Goal: Task Accomplishment & Management: Use online tool/utility

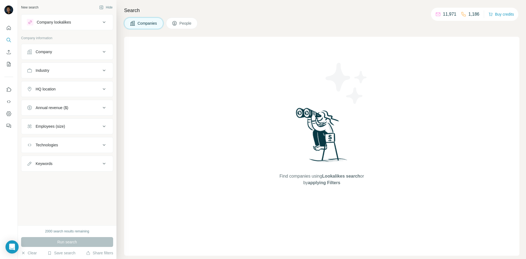
click at [76, 49] on div "Company" at bounding box center [64, 51] width 74 height 5
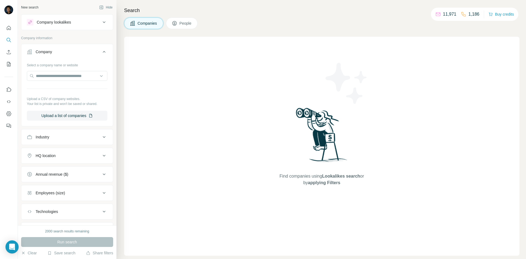
click at [79, 48] on button "Company" at bounding box center [67, 52] width 92 height 15
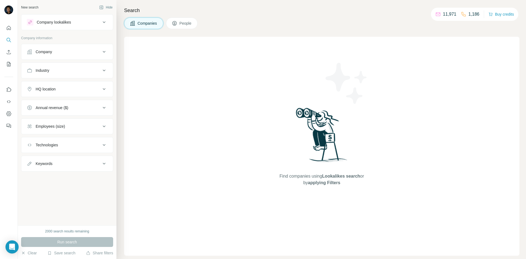
click at [88, 73] on div "Industry" at bounding box center [64, 70] width 74 height 5
click at [92, 82] on input at bounding box center [64, 84] width 68 height 6
click at [80, 81] on input at bounding box center [64, 84] width 68 height 6
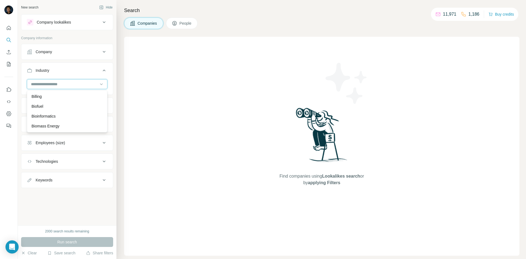
click at [52, 82] on input at bounding box center [64, 84] width 68 height 6
type input "*"
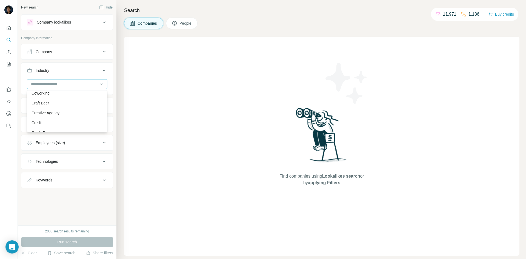
click at [74, 80] on div at bounding box center [64, 83] width 68 height 9
type input "****"
click at [52, 102] on div "Hospitality" at bounding box center [67, 106] width 78 height 10
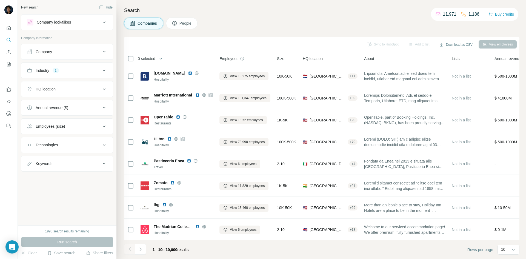
click at [102, 125] on icon at bounding box center [104, 126] width 7 height 7
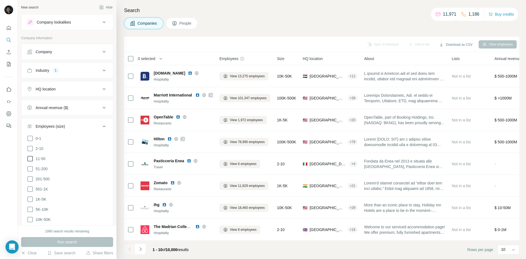
click at [32, 158] on icon at bounding box center [30, 158] width 7 height 7
click at [32, 167] on icon at bounding box center [30, 168] width 7 height 7
click at [73, 241] on span "Run search" at bounding box center [67, 241] width 20 height 5
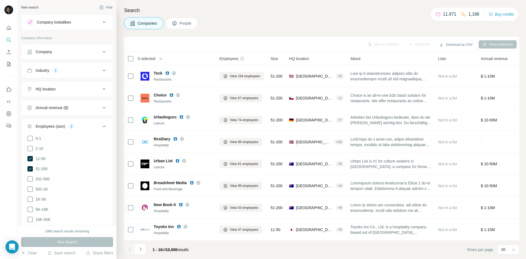
click at [101, 125] on icon at bounding box center [104, 126] width 7 height 7
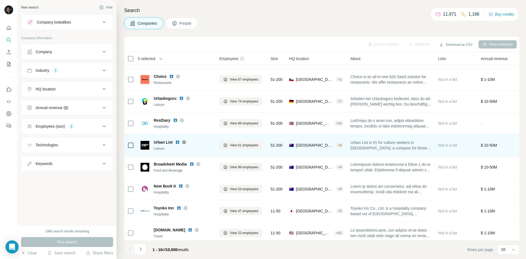
scroll to position [27, 0]
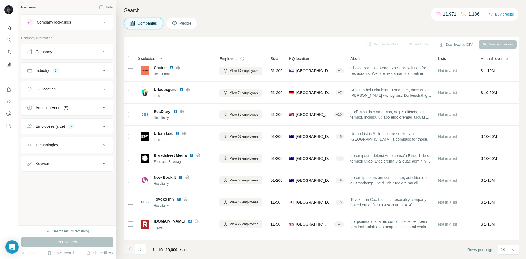
click at [105, 86] on icon at bounding box center [104, 89] width 7 height 7
click at [82, 102] on input "text" at bounding box center [67, 103] width 81 height 10
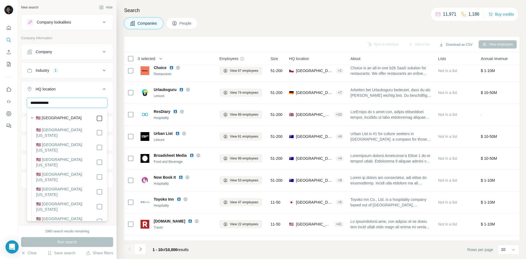
type input "**********"
click at [98, 116] on icon at bounding box center [99, 118] width 7 height 7
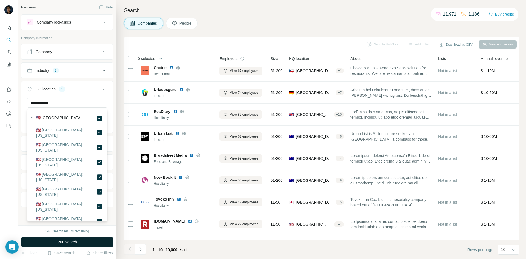
click at [86, 240] on button "Run search" at bounding box center [67, 242] width 92 height 10
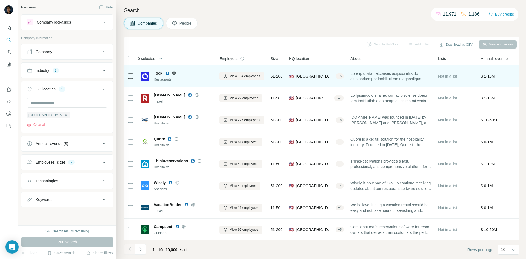
click at [156, 74] on span "Tock" at bounding box center [158, 72] width 9 height 5
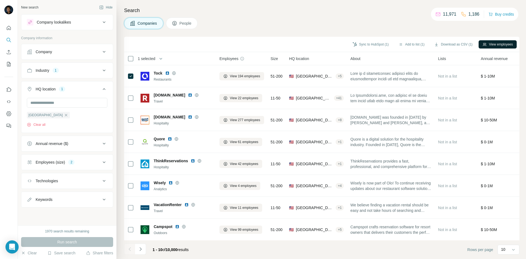
click at [490, 44] on button "View employees" at bounding box center [498, 44] width 38 height 8
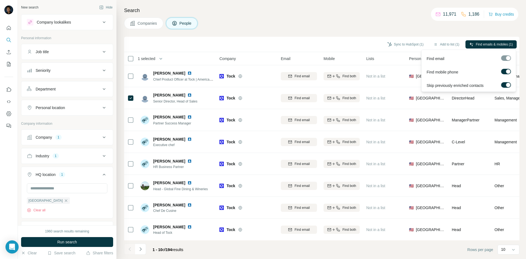
click at [509, 70] on div at bounding box center [508, 71] width 4 height 4
click at [499, 43] on span "Find emails (1)" at bounding box center [502, 44] width 22 height 5
click at [497, 42] on span "Find emails (1)" at bounding box center [502, 44] width 22 height 5
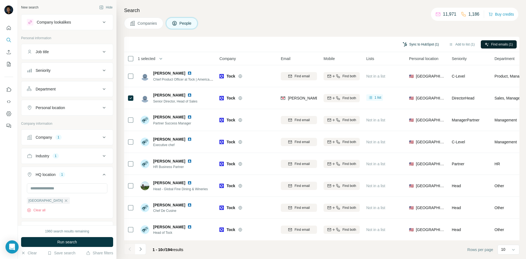
click at [427, 44] on button "Sync to HubSpot (1)" at bounding box center [421, 44] width 44 height 8
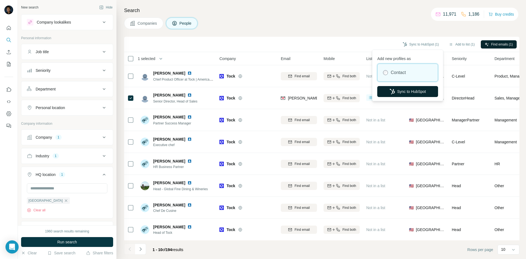
click at [407, 91] on button "Sync to HubSpot" at bounding box center [407, 91] width 61 height 11
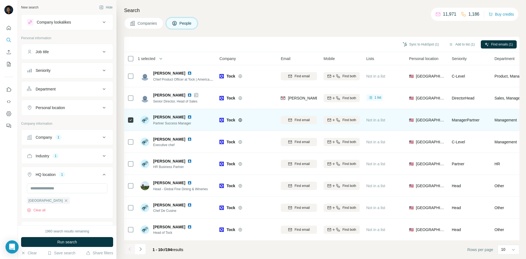
click at [134, 121] on icon at bounding box center [130, 120] width 7 height 7
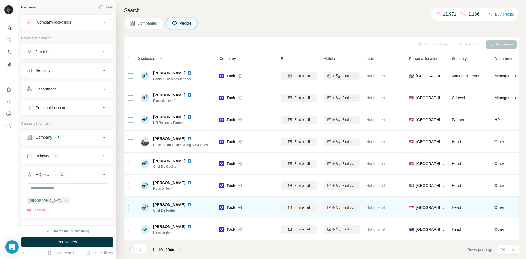
scroll to position [47, 0]
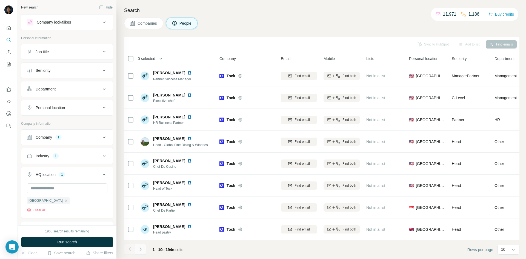
click at [139, 249] on icon "Navigate to next page" at bounding box center [140, 248] width 5 height 5
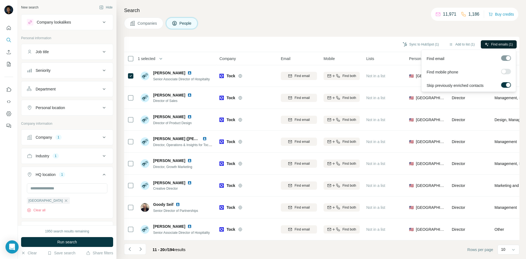
click at [493, 41] on button "Find emails (1)" at bounding box center [499, 44] width 36 height 8
click at [413, 44] on button "Sync to HubSpot (1)" at bounding box center [421, 44] width 44 height 8
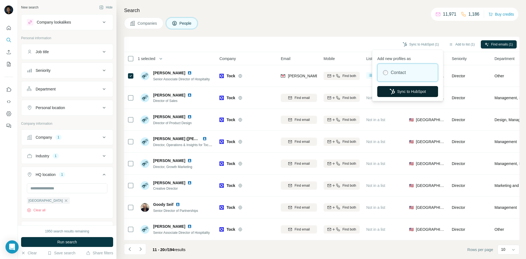
click at [412, 89] on button "Sync to HubSpot" at bounding box center [407, 91] width 61 height 11
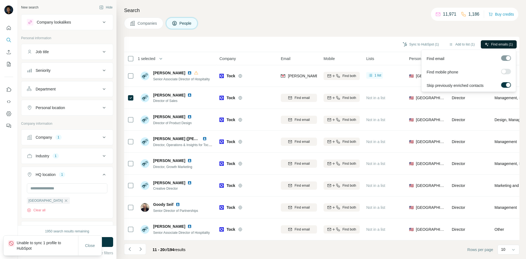
click at [496, 45] on span "Find emails (1)" at bounding box center [502, 44] width 22 height 5
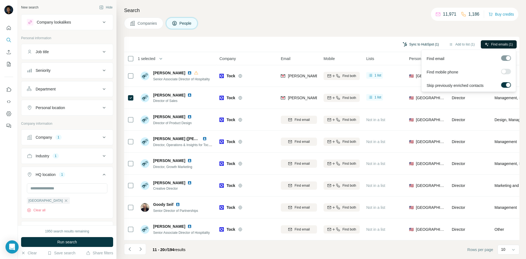
click at [415, 44] on button "Sync to HubSpot (1)" at bounding box center [421, 44] width 44 height 8
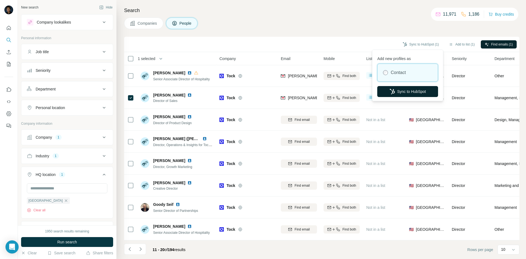
click at [414, 89] on button "Sync to HubSpot" at bounding box center [407, 91] width 61 height 11
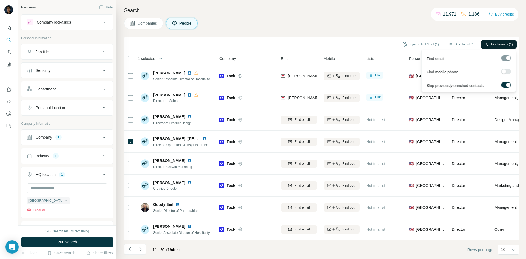
click at [491, 45] on span "Find emails (1)" at bounding box center [502, 44] width 22 height 5
click at [415, 42] on button "Sync to HubSpot (1)" at bounding box center [421, 44] width 44 height 8
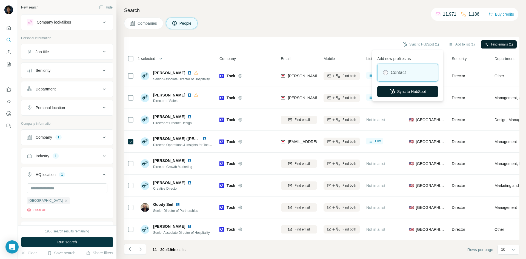
click at [406, 89] on button "Sync to HubSpot" at bounding box center [407, 91] width 61 height 11
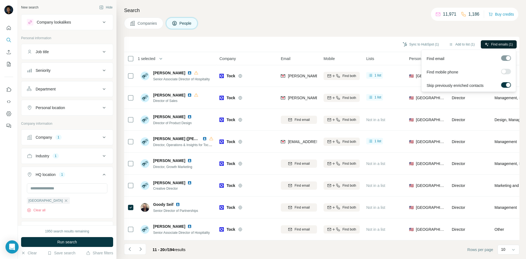
click at [492, 41] on button "Find emails (1)" at bounding box center [499, 44] width 36 height 8
click at [501, 43] on span "Find emails (1)" at bounding box center [502, 44] width 22 height 5
click at [496, 45] on span "Find emails (1)" at bounding box center [502, 44] width 22 height 5
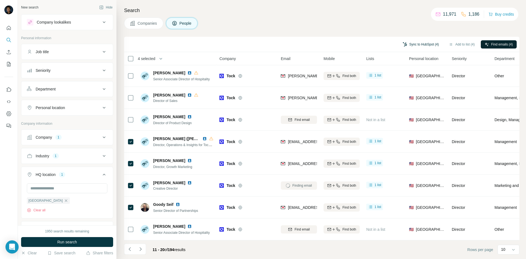
click at [414, 45] on button "Sync to HubSpot (4)" at bounding box center [421, 44] width 44 height 8
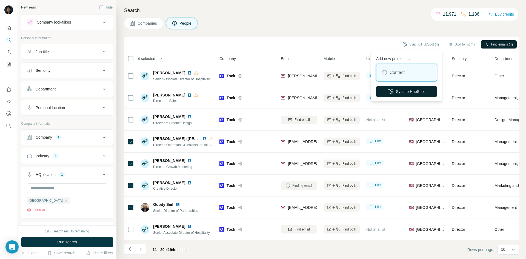
click at [410, 90] on button "Sync to HubSpot" at bounding box center [406, 91] width 61 height 11
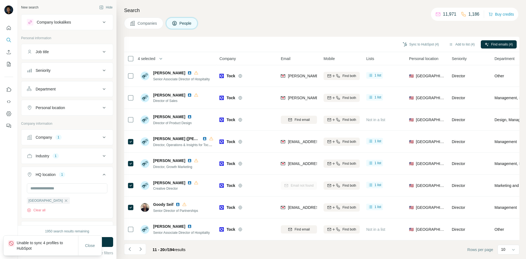
click at [63, 243] on p "Unable to sync 4 profiles to HubSpot" at bounding box center [47, 245] width 61 height 11
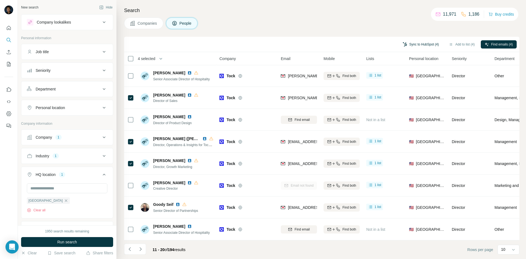
click at [419, 42] on button "Sync to HubSpot (4)" at bounding box center [421, 44] width 44 height 8
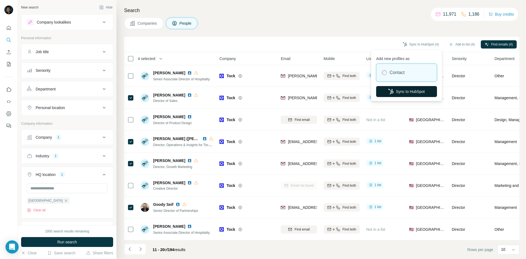
click at [398, 91] on button "Sync to HubSpot" at bounding box center [406, 91] width 61 height 11
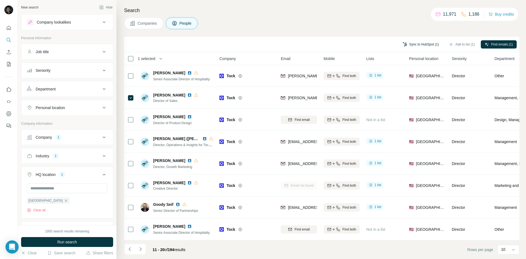
click at [418, 42] on button "Sync to HubSpot (1)" at bounding box center [421, 44] width 44 height 8
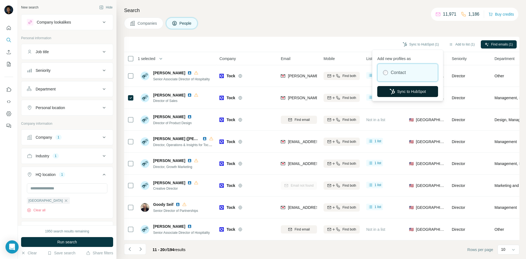
click at [413, 89] on button "Sync to HubSpot" at bounding box center [407, 91] width 61 height 11
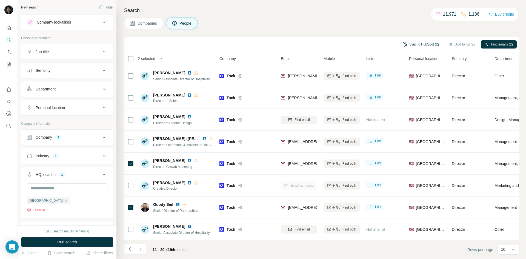
click at [415, 42] on button "Sync to HubSpot (2)" at bounding box center [421, 44] width 44 height 8
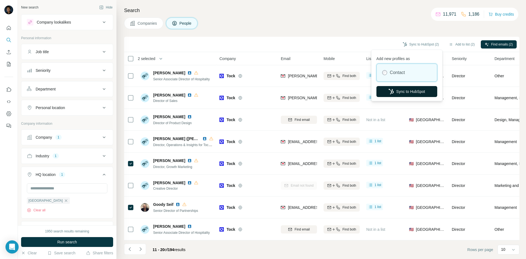
click at [402, 96] on button "Sync to HubSpot" at bounding box center [406, 91] width 61 height 11
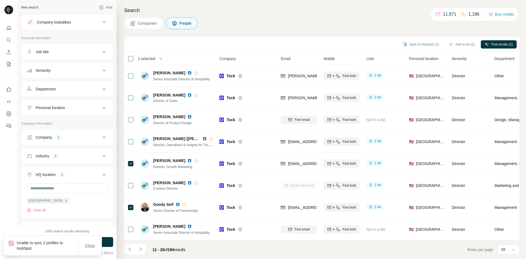
click at [90, 242] on button "Close" at bounding box center [90, 246] width 18 height 10
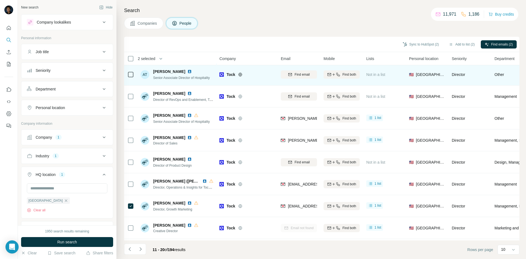
scroll to position [0, 0]
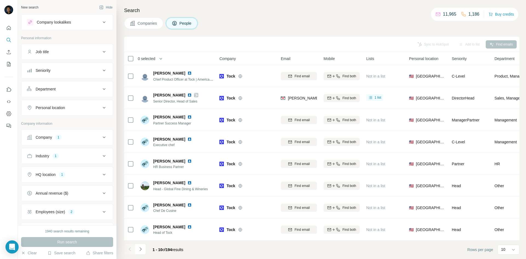
click at [95, 138] on div "Company 1" at bounding box center [64, 137] width 74 height 5
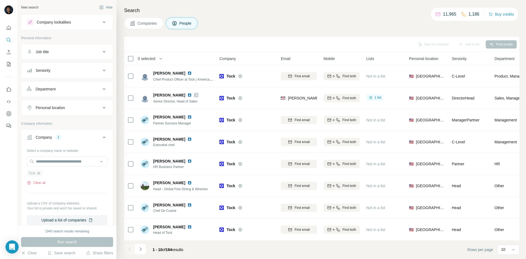
click at [37, 173] on icon "button" at bounding box center [38, 173] width 4 height 4
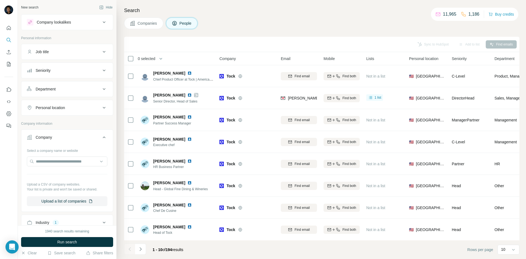
click at [101, 135] on icon at bounding box center [104, 137] width 7 height 7
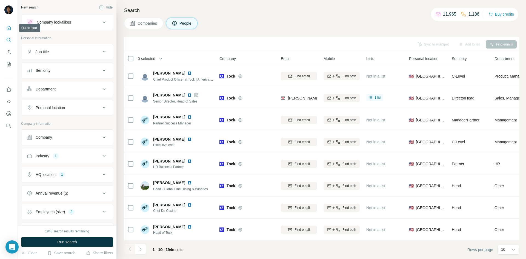
click at [10, 28] on icon "Quick start" at bounding box center [8, 27] width 5 height 5
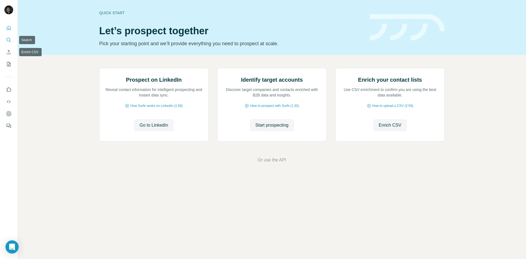
click at [8, 40] on icon "Search" at bounding box center [8, 39] width 5 height 5
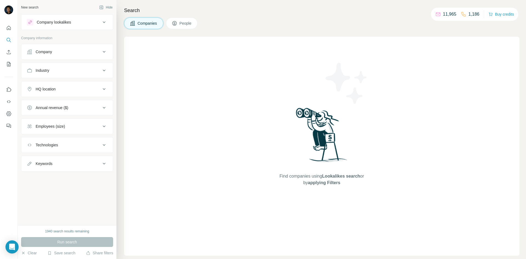
click at [102, 69] on icon at bounding box center [104, 70] width 7 height 7
click at [73, 84] on input at bounding box center [64, 84] width 68 height 6
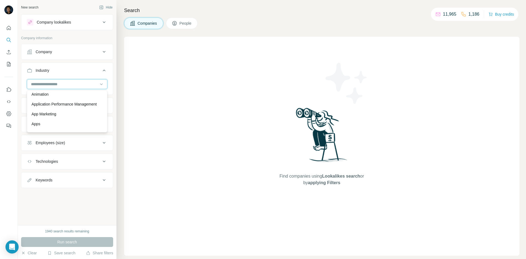
click at [76, 82] on input at bounding box center [64, 84] width 68 height 6
type input "*******"
click at [49, 104] on p "Hospitality" at bounding box center [41, 106] width 18 height 5
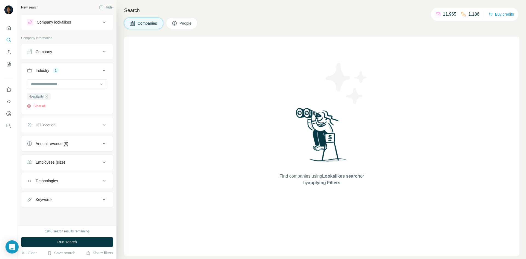
click at [104, 129] on button "HQ location" at bounding box center [67, 124] width 92 height 13
click at [81, 142] on input "text" at bounding box center [67, 139] width 81 height 10
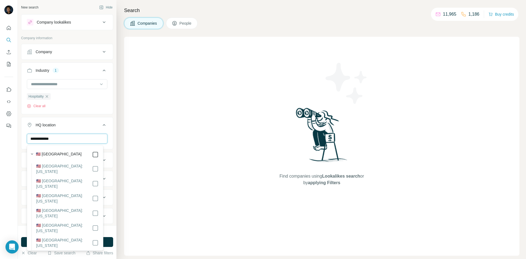
type input "**********"
click at [123, 147] on div "Search Companies People Find companies using Lookalikes search or by applying F…" at bounding box center [321, 129] width 410 height 259
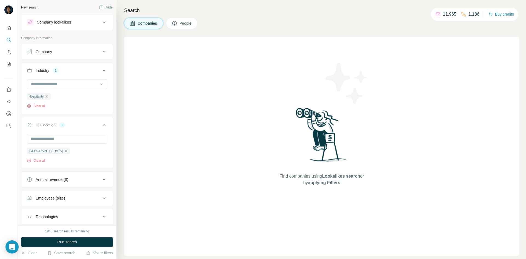
click at [81, 199] on div "Employees (size)" at bounding box center [64, 197] width 74 height 5
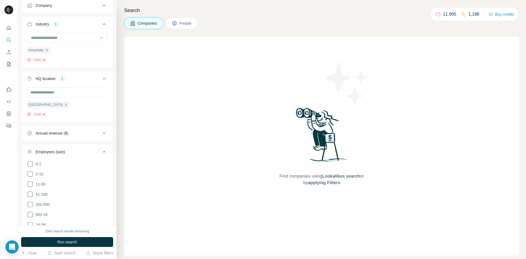
scroll to position [55, 0]
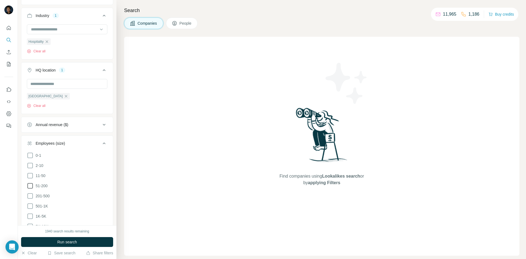
click at [28, 185] on icon at bounding box center [30, 185] width 7 height 7
click at [33, 195] on icon at bounding box center [30, 196] width 7 height 7
click at [101, 144] on icon at bounding box center [104, 143] width 7 height 7
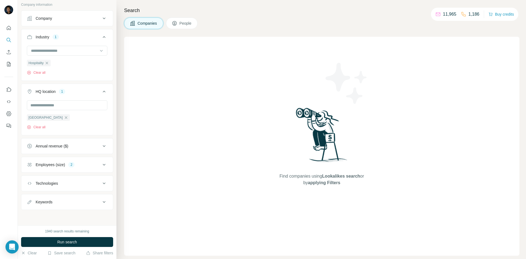
scroll to position [34, 0]
click at [96, 185] on div "Technologies" at bounding box center [64, 183] width 74 height 5
click at [101, 184] on icon at bounding box center [104, 182] width 7 height 7
click at [88, 241] on button "Run search" at bounding box center [67, 242] width 92 height 10
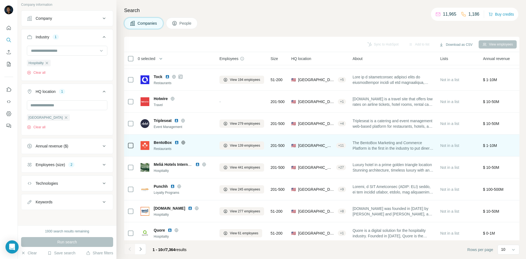
scroll to position [47, 0]
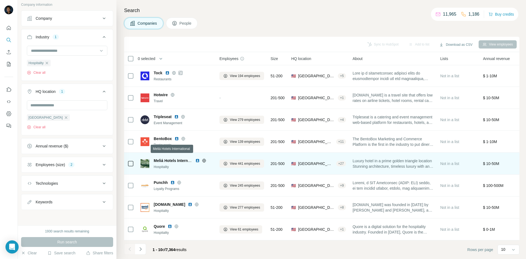
click at [168, 160] on span "Meliá Hotels International" at bounding box center [177, 160] width 47 height 4
click at [146, 160] on img at bounding box center [145, 163] width 9 height 9
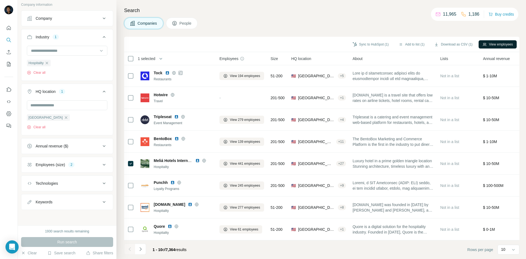
click at [501, 40] on button "View employees" at bounding box center [498, 44] width 38 height 8
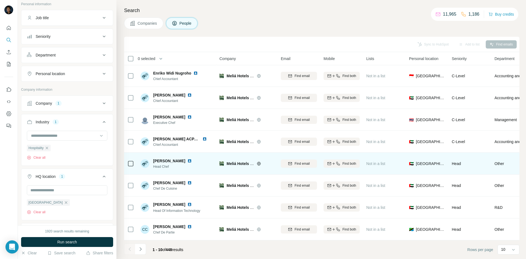
scroll to position [47, 0]
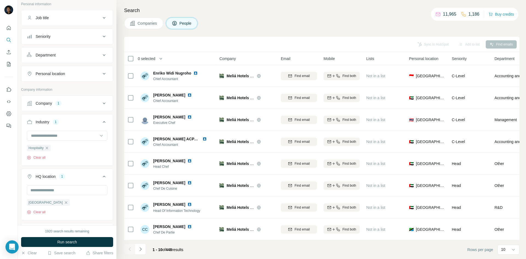
click at [101, 18] on icon at bounding box center [104, 18] width 7 height 7
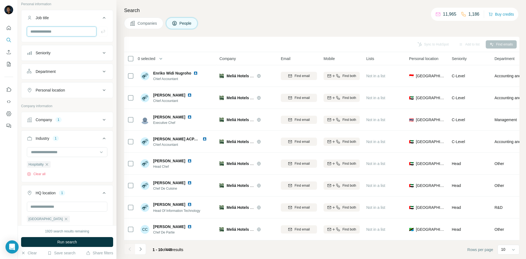
click at [78, 28] on input "text" at bounding box center [62, 32] width 70 height 10
type input "*"
type input "**********"
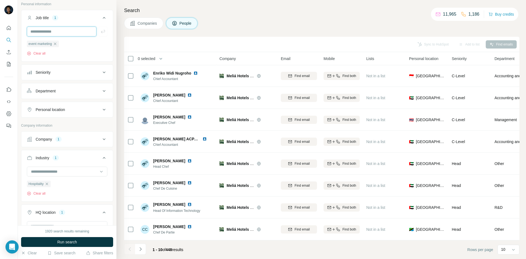
click at [79, 31] on input "text" at bounding box center [62, 32] width 70 height 10
type input "**********"
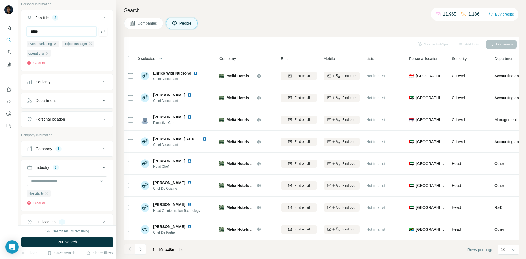
type input "*****"
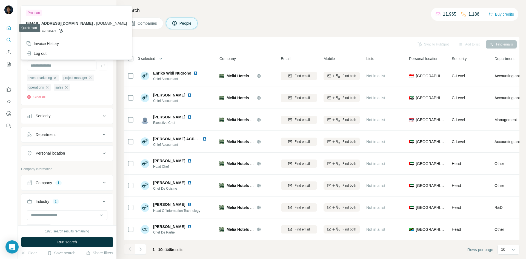
click at [8, 27] on icon "Quick start" at bounding box center [8, 27] width 5 height 5
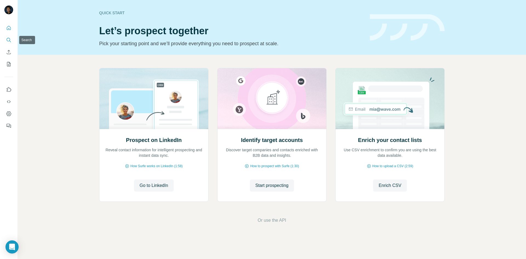
click at [7, 39] on button "Search" at bounding box center [8, 40] width 9 height 10
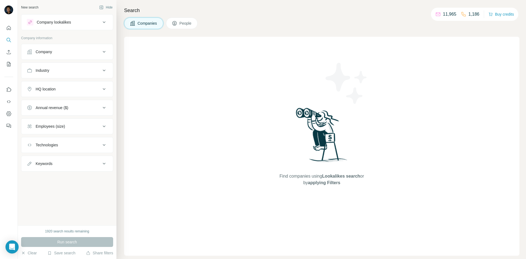
click at [104, 68] on icon at bounding box center [104, 70] width 7 height 7
click at [94, 84] on input at bounding box center [64, 84] width 68 height 6
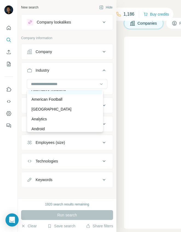
scroll to position [164, 0]
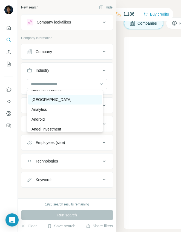
click at [49, 97] on p "[GEOGRAPHIC_DATA]" at bounding box center [52, 99] width 40 height 5
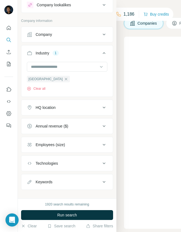
scroll to position [24, 0]
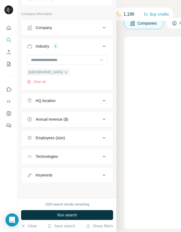
click at [103, 136] on icon at bounding box center [104, 138] width 7 height 7
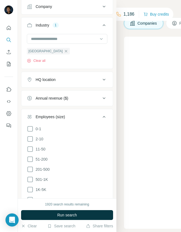
scroll to position [55, 0]
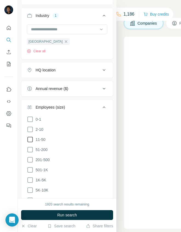
click at [30, 137] on icon at bounding box center [30, 139] width 7 height 7
click at [33, 147] on icon at bounding box center [30, 150] width 7 height 7
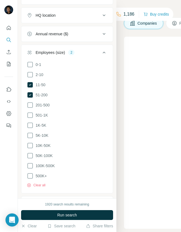
scroll to position [137, 0]
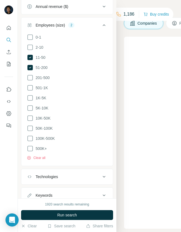
click at [101, 25] on icon at bounding box center [104, 25] width 7 height 7
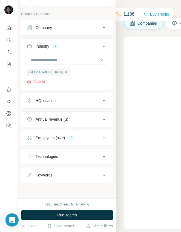
click at [101, 99] on icon at bounding box center [104, 101] width 7 height 7
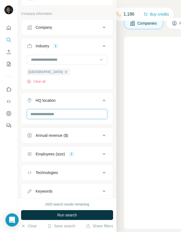
click at [78, 116] on input "text" at bounding box center [67, 114] width 81 height 10
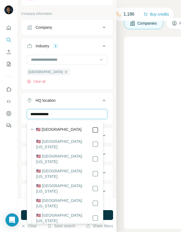
type input "**********"
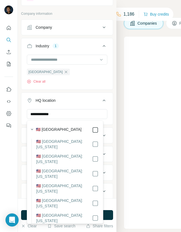
click at [94, 129] on icon at bounding box center [95, 130] width 7 height 7
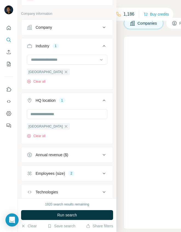
click at [101, 100] on icon at bounding box center [104, 100] width 7 height 7
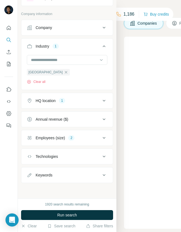
click at [101, 101] on icon at bounding box center [104, 101] width 7 height 7
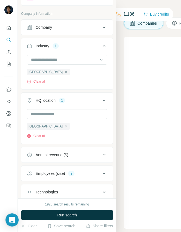
click at [103, 101] on icon at bounding box center [104, 101] width 3 height 2
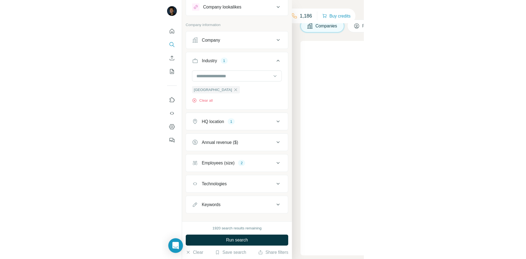
scroll to position [24, 0]
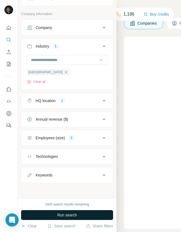
click at [84, 214] on button "Run search" at bounding box center [67, 215] width 92 height 10
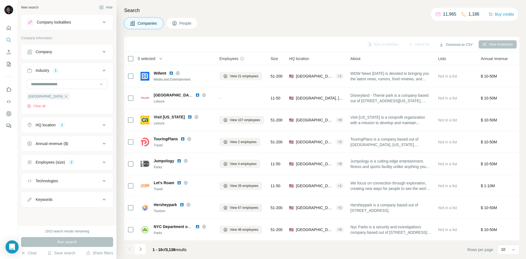
scroll to position [0, 0]
click at [11, 89] on icon "Use Surfe on LinkedIn" at bounding box center [8, 89] width 5 height 5
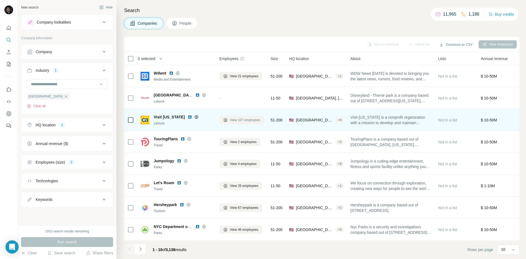
click at [235, 119] on span "View 107 employees" at bounding box center [245, 120] width 30 height 5
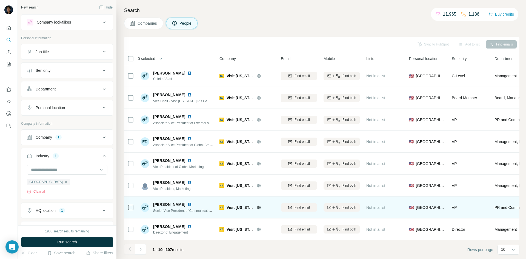
scroll to position [47, 0]
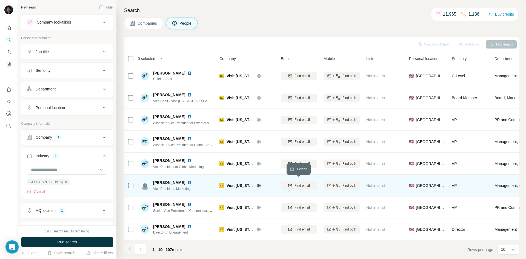
click at [297, 183] on span "Find email" at bounding box center [302, 185] width 15 height 5
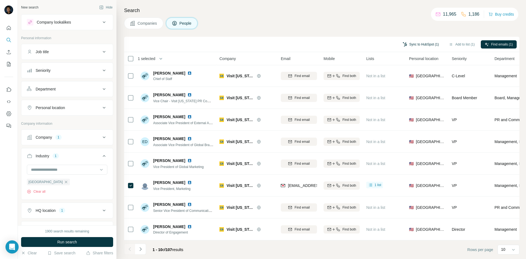
click at [424, 44] on button "Sync to HubSpot (1)" at bounding box center [421, 44] width 44 height 8
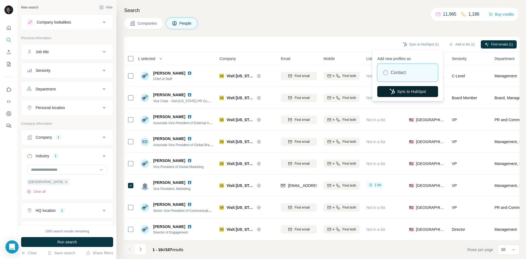
click at [402, 90] on button "Sync to HubSpot" at bounding box center [407, 91] width 61 height 11
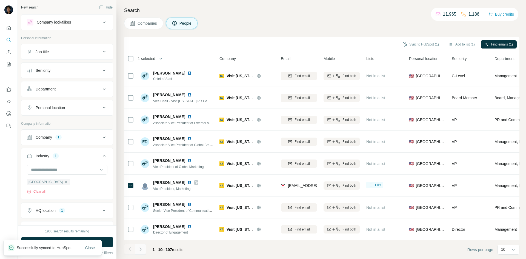
click at [143, 250] on button "Navigate to next page" at bounding box center [140, 249] width 11 height 11
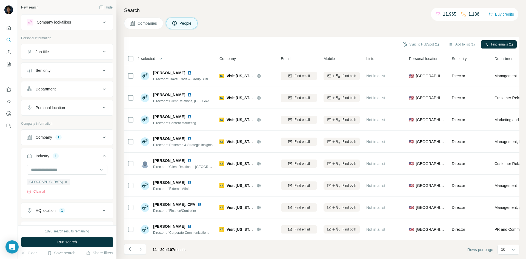
click at [90, 53] on div "Job title" at bounding box center [64, 51] width 74 height 5
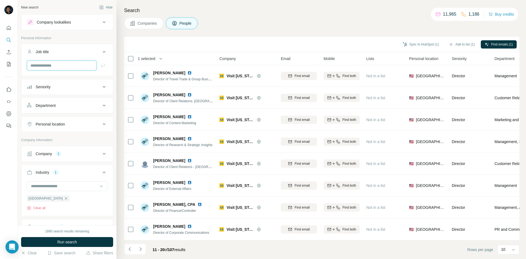
click at [85, 62] on input "text" at bounding box center [62, 66] width 70 height 10
type input "**********"
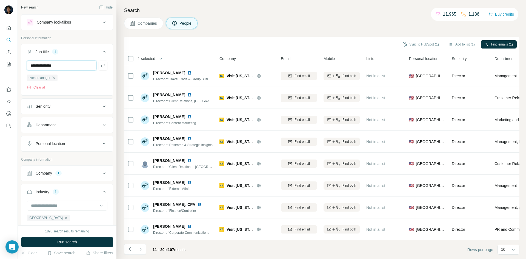
type input "**********"
type input "*****"
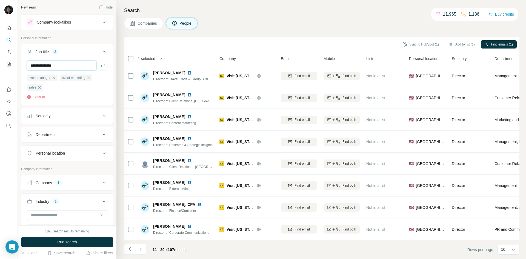
type input "**********"
click at [82, 243] on button "Run search" at bounding box center [67, 242] width 92 height 10
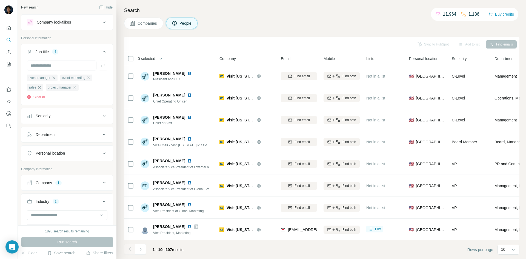
click at [73, 239] on div "Run search" at bounding box center [67, 242] width 92 height 10
click at [74, 67] on input "text" at bounding box center [62, 66] width 70 height 10
click at [69, 78] on span "event marketing" at bounding box center [73, 77] width 23 height 5
click at [76, 242] on div "Run search" at bounding box center [67, 242] width 92 height 10
click at [101, 51] on icon at bounding box center [104, 51] width 7 height 7
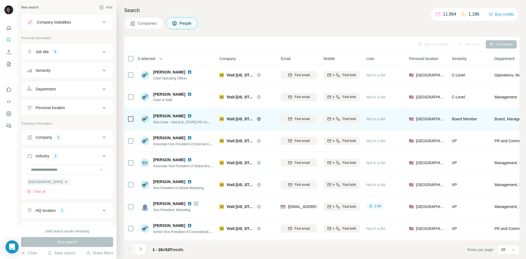
scroll to position [47, 0]
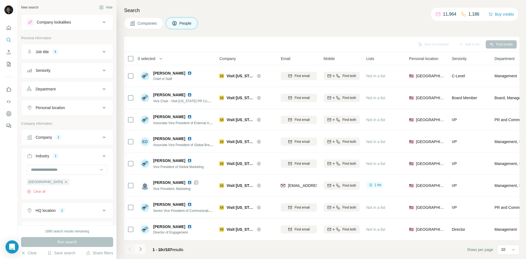
click at [142, 250] on icon "Navigate to next page" at bounding box center [140, 248] width 5 height 5
click at [139, 248] on icon "Navigate to next page" at bounding box center [140, 248] width 5 height 5
click at [141, 249] on icon "Navigate to next page" at bounding box center [140, 249] width 2 height 4
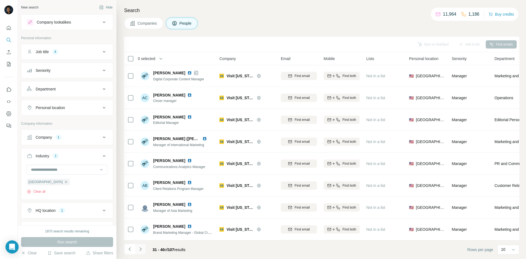
click at [144, 252] on button "Navigate to next page" at bounding box center [140, 249] width 11 height 11
click at [143, 250] on icon "Navigate to next page" at bounding box center [140, 248] width 5 height 5
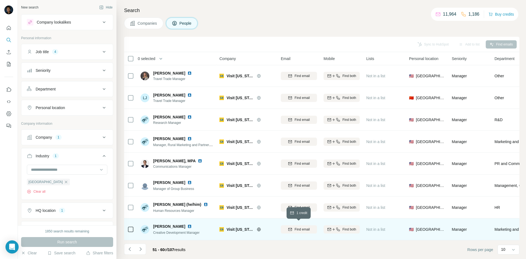
click at [300, 227] on span "Find email" at bounding box center [302, 229] width 15 height 5
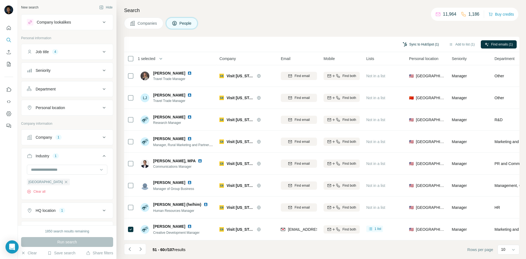
click at [421, 44] on button "Sync to HubSpot (1)" at bounding box center [421, 44] width 44 height 8
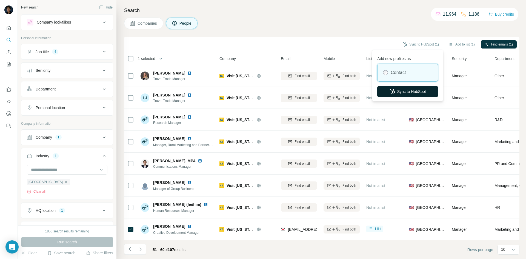
click at [403, 93] on button "Sync to HubSpot" at bounding box center [407, 91] width 61 height 11
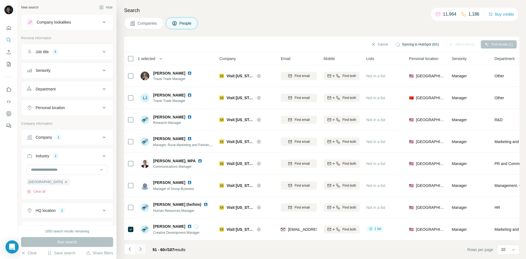
click at [142, 249] on icon "Navigate to next page" at bounding box center [140, 248] width 5 height 5
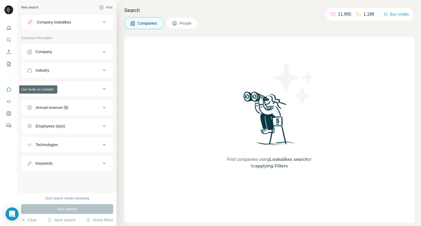
click at [7, 88] on icon "Use Surfe on LinkedIn" at bounding box center [8, 89] width 5 height 5
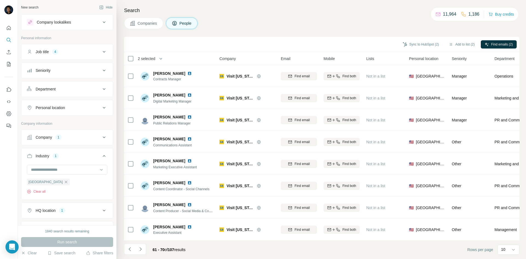
scroll to position [164, 0]
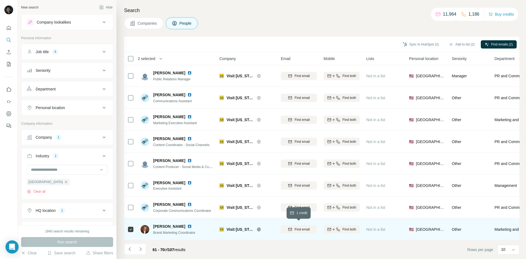
click at [301, 227] on span "Find email" at bounding box center [302, 229] width 15 height 5
click at [419, 42] on button "Sync to HubSpot (2)" at bounding box center [421, 44] width 44 height 8
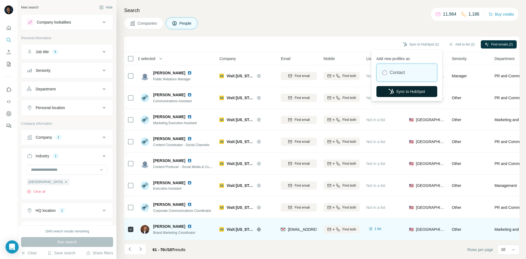
click at [402, 92] on button "Sync to HubSpot" at bounding box center [406, 91] width 61 height 11
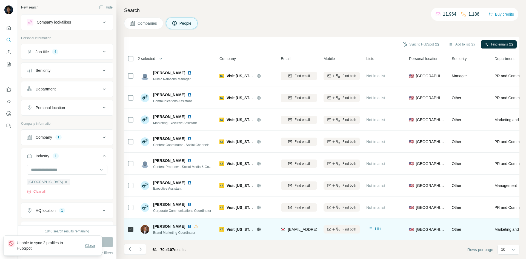
click at [93, 242] on button "Close" at bounding box center [90, 246] width 18 height 10
click at [239, 227] on span "Visit [US_STATE]" at bounding box center [240, 229] width 27 height 5
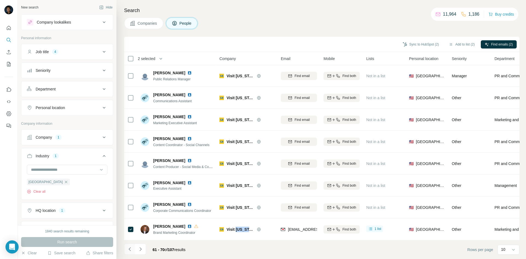
click at [130, 253] on button "Navigate to previous page" at bounding box center [129, 249] width 11 height 11
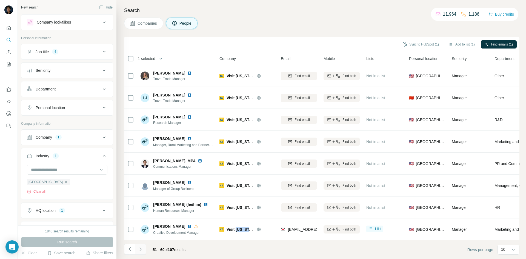
click at [141, 247] on icon "Navigate to next page" at bounding box center [140, 248] width 5 height 5
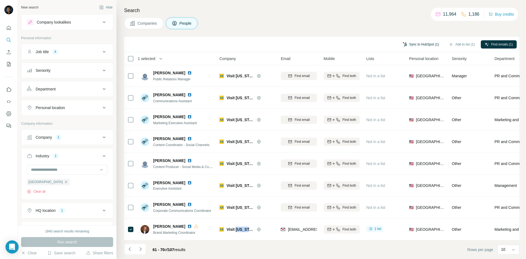
click at [416, 42] on button "Sync to HubSpot (1)" at bounding box center [421, 44] width 44 height 8
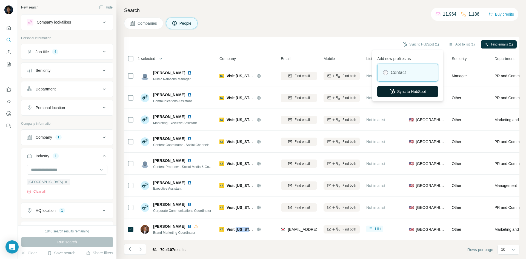
click at [394, 92] on button "Sync to HubSpot" at bounding box center [407, 91] width 61 height 11
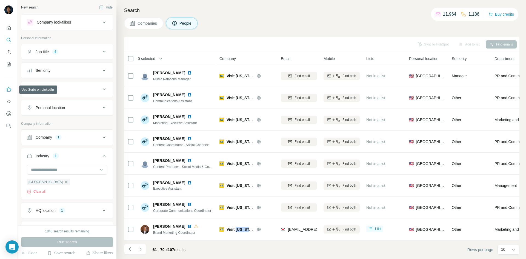
click at [7, 89] on icon "Use Surfe on LinkedIn" at bounding box center [8, 89] width 5 height 5
click at [251, 24] on div "Companies People" at bounding box center [321, 24] width 395 height 12
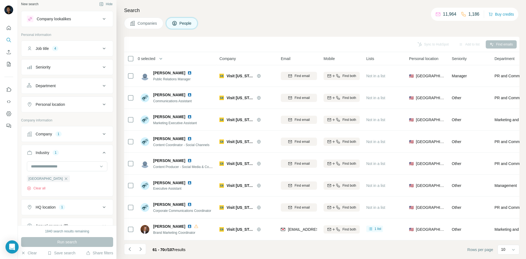
scroll to position [0, 0]
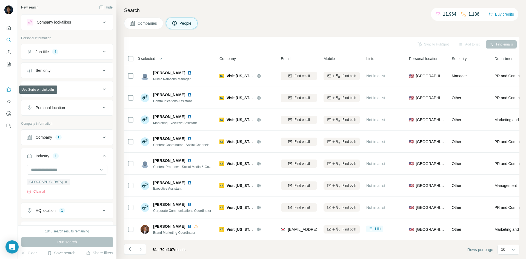
click at [9, 88] on icon "Use Surfe on LinkedIn" at bounding box center [9, 89] width 5 height 4
click at [7, 25] on icon "Quick start" at bounding box center [8, 27] width 5 height 5
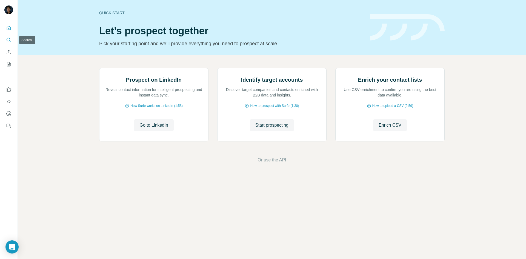
click at [13, 39] on button "Search" at bounding box center [8, 40] width 9 height 10
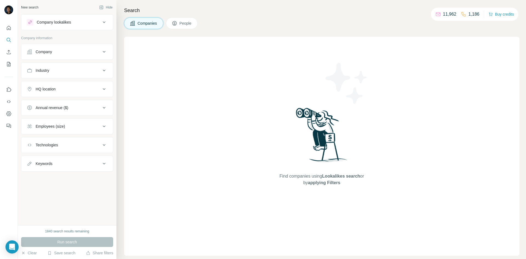
click at [81, 58] on button "Company" at bounding box center [67, 51] width 92 height 13
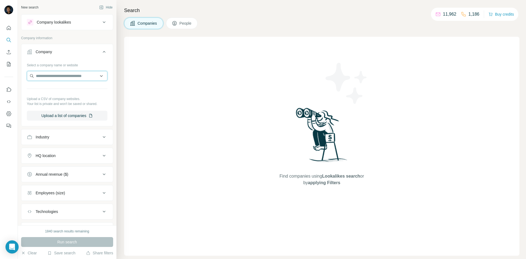
click at [76, 76] on input "text" at bounding box center [67, 76] width 81 height 10
click at [77, 75] on input "text" at bounding box center [67, 76] width 81 height 10
click at [101, 135] on icon at bounding box center [104, 137] width 7 height 7
click at [72, 149] on input at bounding box center [64, 151] width 68 height 6
type input "******"
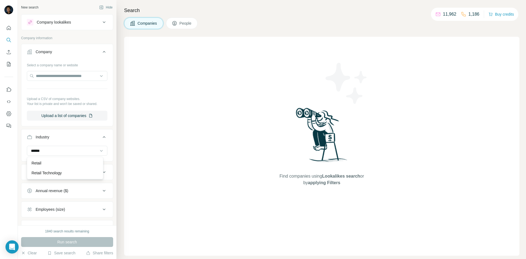
click at [75, 158] on div "Retail Retail Technology" at bounding box center [65, 168] width 76 height 22
click at [99, 149] on icon at bounding box center [101, 150] width 5 height 5
type input "******"
click at [63, 163] on div "Retail" at bounding box center [65, 162] width 67 height 5
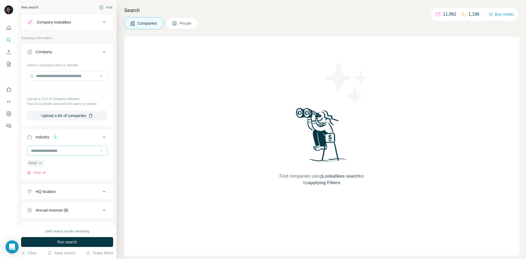
click at [101, 24] on icon at bounding box center [104, 22] width 7 height 7
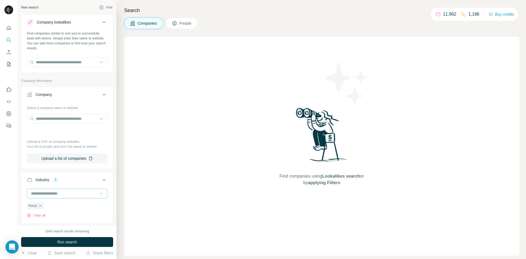
click at [101, 24] on icon at bounding box center [104, 22] width 7 height 7
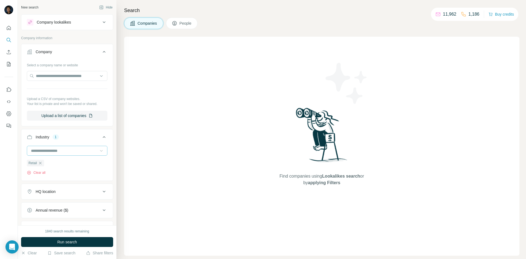
click at [101, 50] on icon at bounding box center [104, 51] width 7 height 7
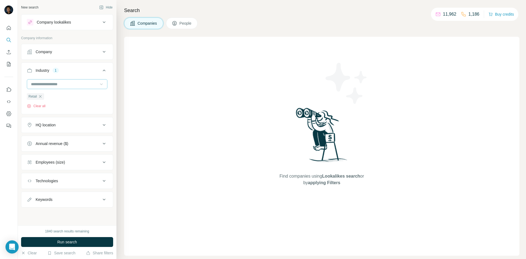
click at [107, 123] on icon at bounding box center [104, 125] width 7 height 7
click at [86, 142] on input "text" at bounding box center [67, 139] width 81 height 10
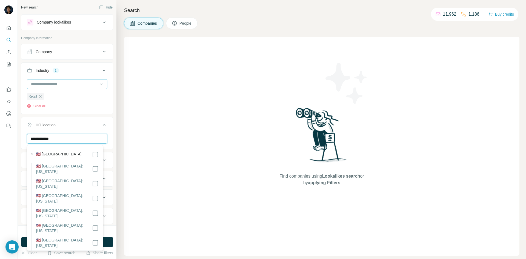
type input "**********"
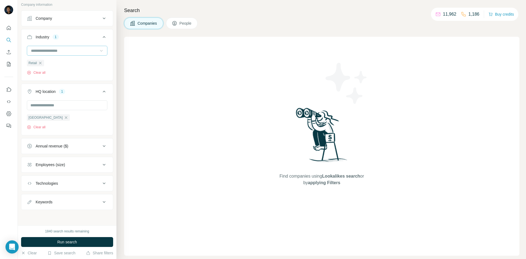
scroll to position [34, 0]
click at [97, 164] on button "Employees (size)" at bounding box center [67, 164] width 92 height 13
drag, startPoint x: 29, startPoint y: 196, endPoint x: 30, endPoint y: 202, distance: 6.1
click at [29, 197] on icon at bounding box center [30, 196] width 7 height 7
click at [30, 205] on icon at bounding box center [30, 206] width 7 height 7
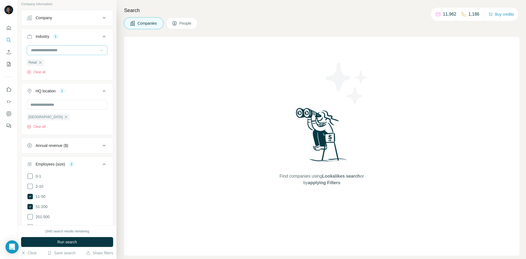
drag, startPoint x: 32, startPoint y: 215, endPoint x: 59, endPoint y: 202, distance: 30.5
click at [32, 215] on icon at bounding box center [30, 216] width 7 height 7
drag, startPoint x: 30, startPoint y: 195, endPoint x: 73, endPoint y: 178, distance: 46.7
click at [30, 195] on icon at bounding box center [29, 196] width 5 height 5
click at [101, 164] on icon at bounding box center [104, 164] width 7 height 7
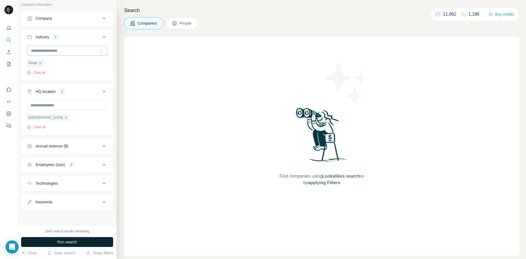
click at [88, 238] on button "Run search" at bounding box center [67, 242] width 92 height 10
